Goal: Information Seeking & Learning: Learn about a topic

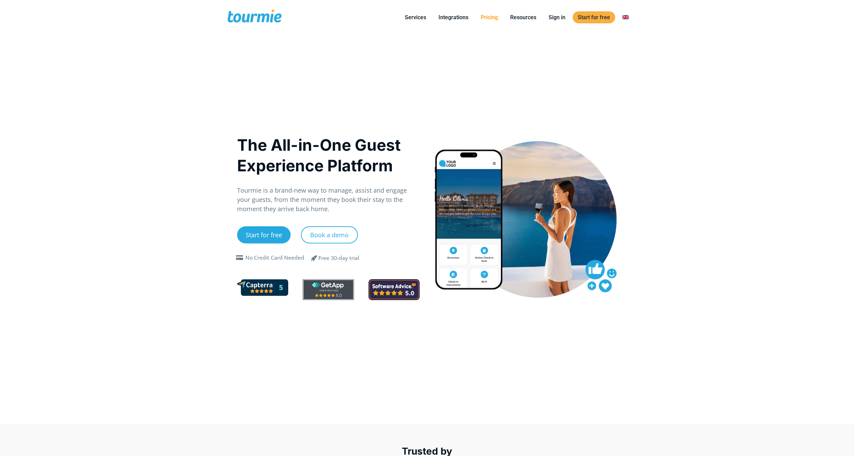
click at [488, 19] on link "Pricing" at bounding box center [489, 17] width 27 height 9
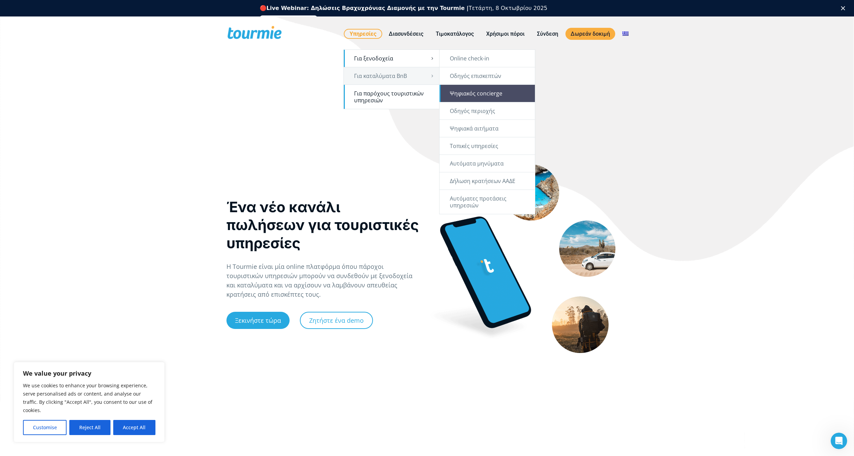
click at [486, 95] on link "Ψηφιακός concierge" at bounding box center [487, 93] width 95 height 17
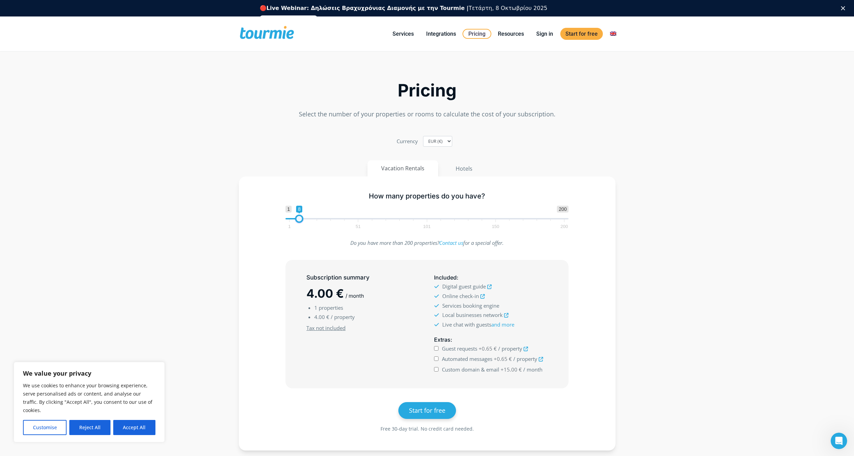
type input "7"
drag, startPoint x: 289, startPoint y: 220, endPoint x: 298, endPoint y: 222, distance: 9.0
click at [298, 222] on span at bounding box center [298, 218] width 8 height 8
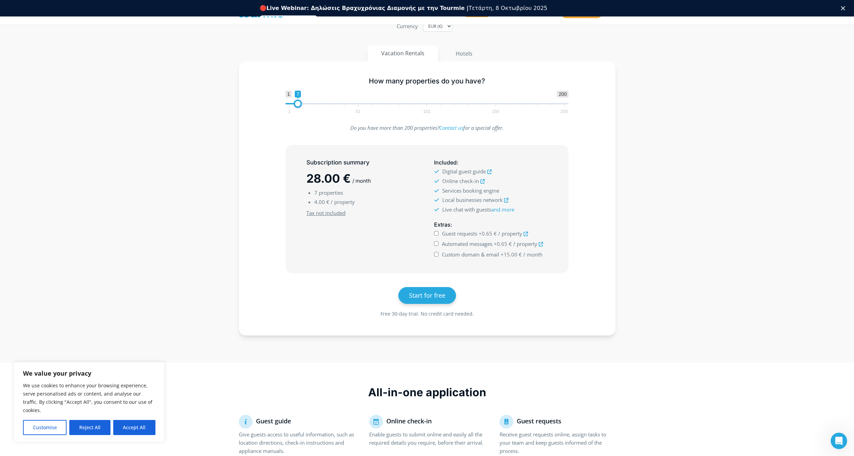
scroll to position [80, 0]
click at [435, 234] on input "Guest requests +0.65 € / property" at bounding box center [436, 234] width 4 height 4
checkbox input "false"
click at [435, 244] on input "Automated messages +0.65 € / property" at bounding box center [436, 244] width 4 height 4
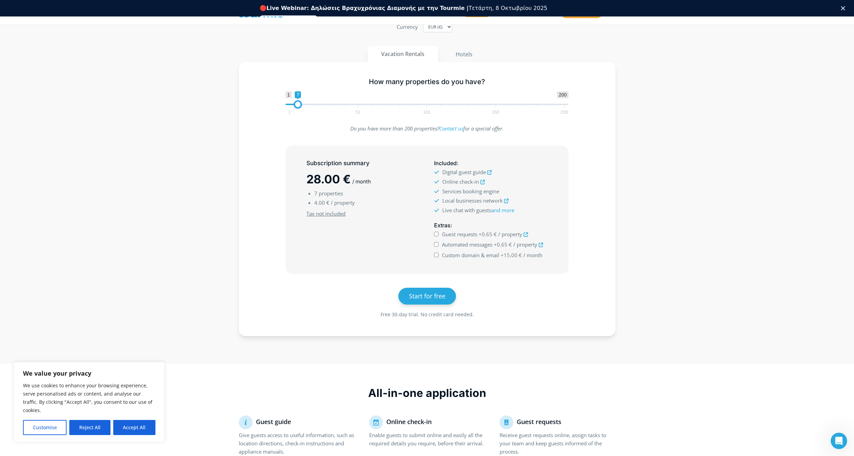
checkbox input "true"
click at [436, 234] on input "Guest requests +0.65 € / property" at bounding box center [436, 234] width 4 height 4
checkbox input "true"
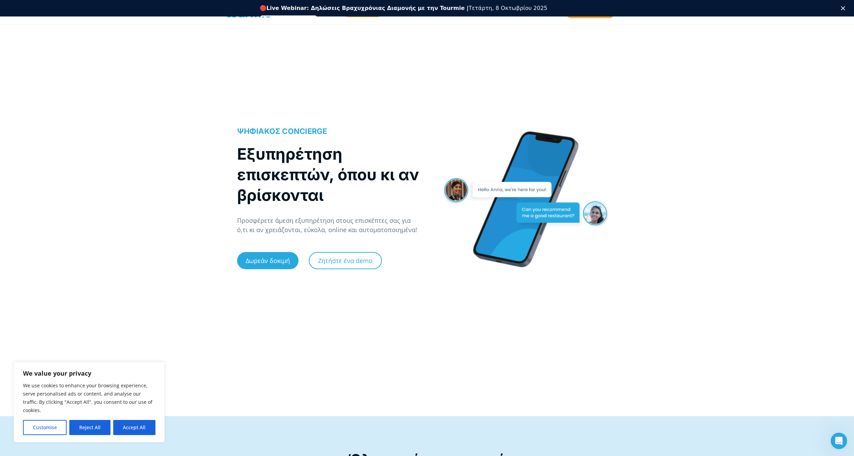
scroll to position [24, 0]
